Goal: Task Accomplishment & Management: Use online tool/utility

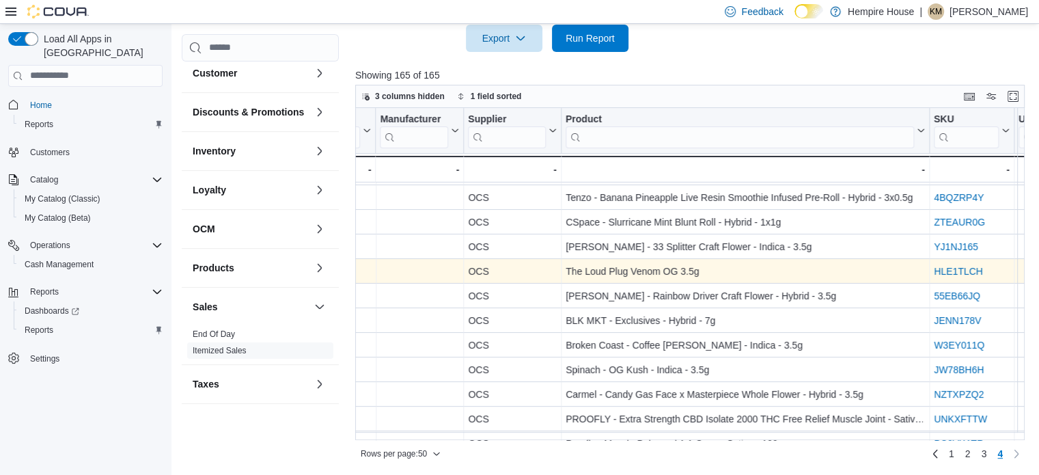
scroll to position [118, 1515]
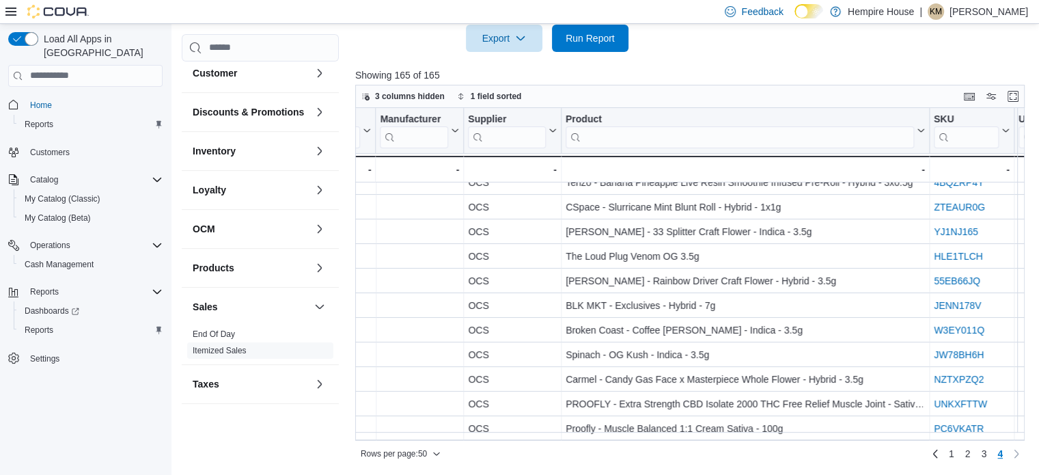
click at [727, 53] on div at bounding box center [693, 60] width 676 height 16
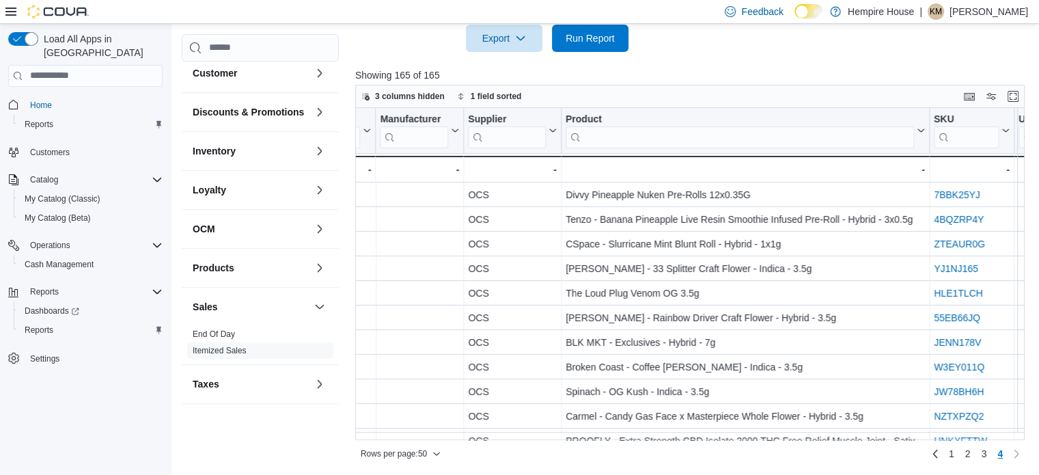
scroll to position [50, 1515]
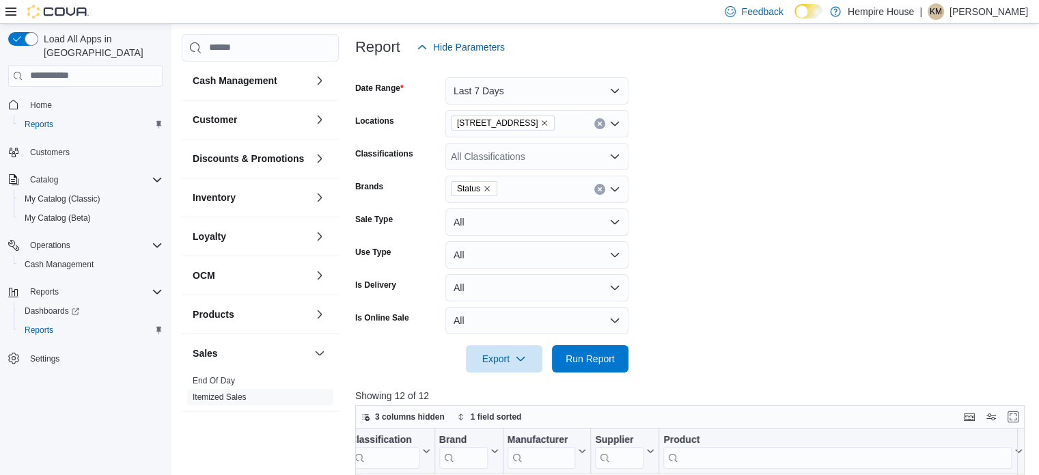
scroll to position [137, 0]
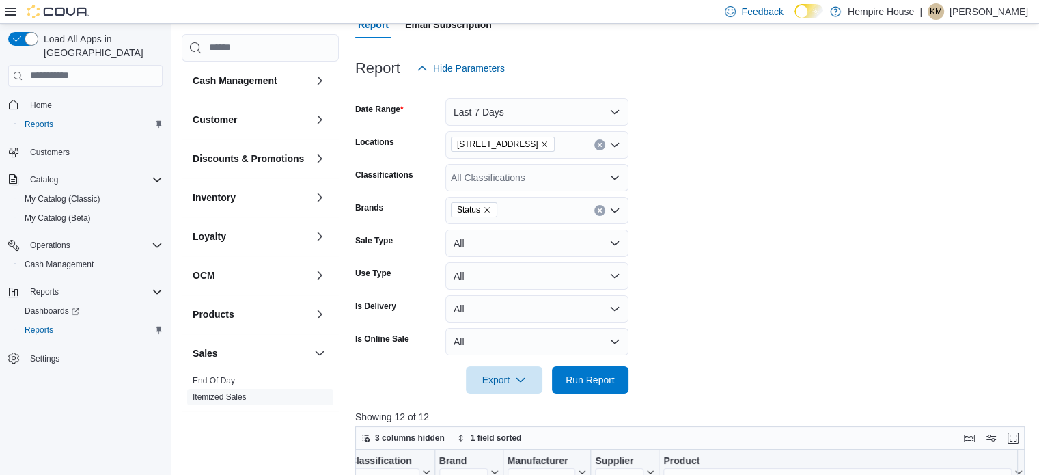
click at [486, 208] on icon "Remove Status from selection in this group" at bounding box center [487, 210] width 8 height 8
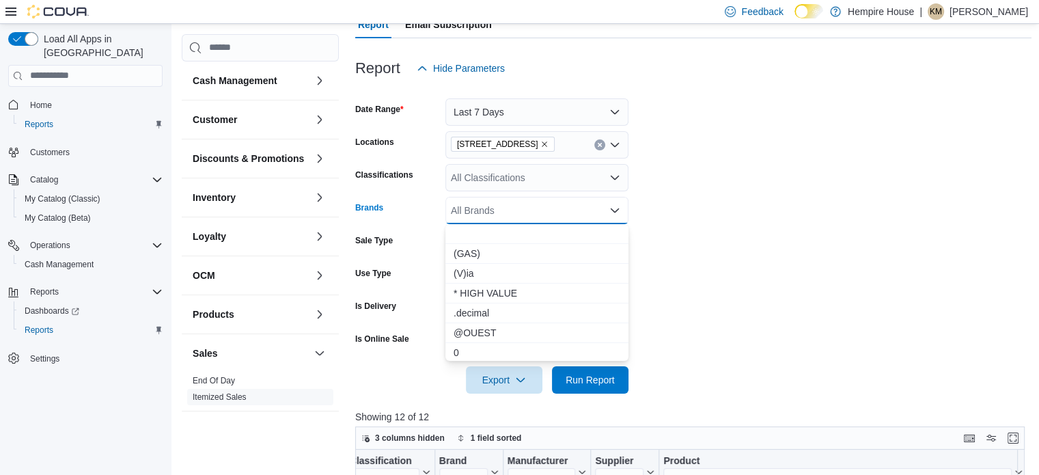
click at [486, 207] on div "All Brands" at bounding box center [536, 210] width 183 height 27
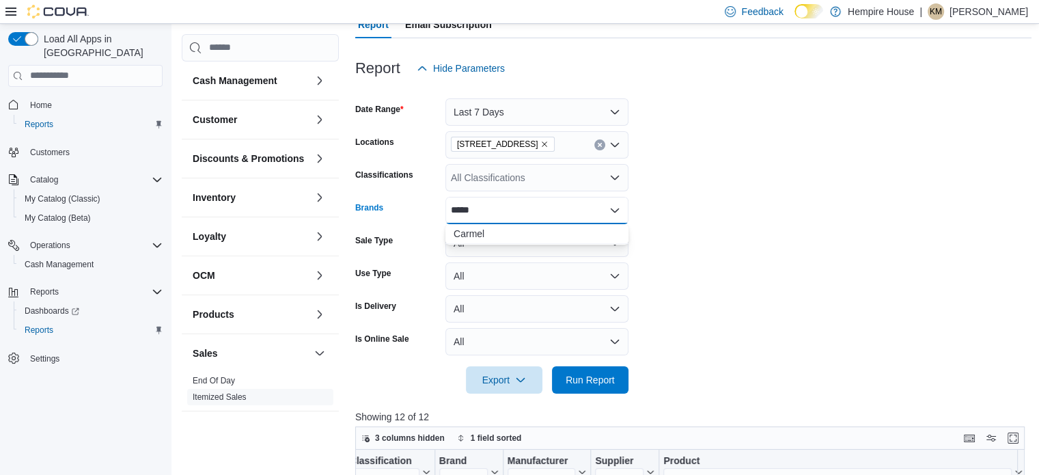
type input "******"
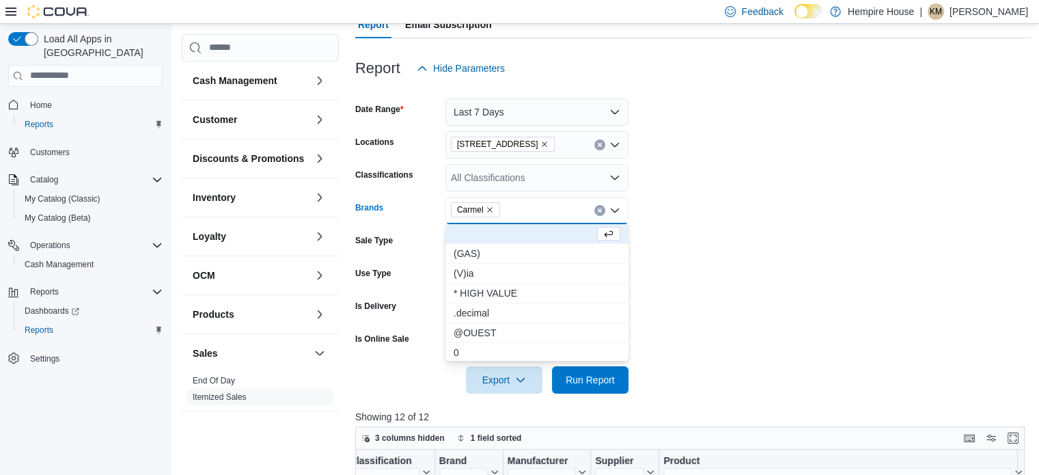
click at [710, 260] on form "Date Range Last 7 Days Locations 59 First Street Classifications All Classifica…" at bounding box center [693, 237] width 676 height 311
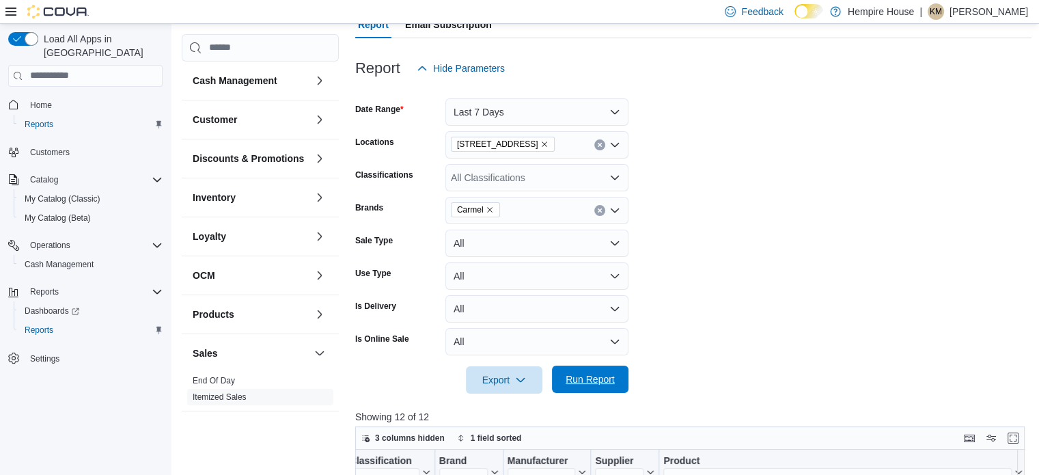
click at [626, 372] on button "Run Report" at bounding box center [590, 378] width 76 height 27
